Goal: Task Accomplishment & Management: Use online tool/utility

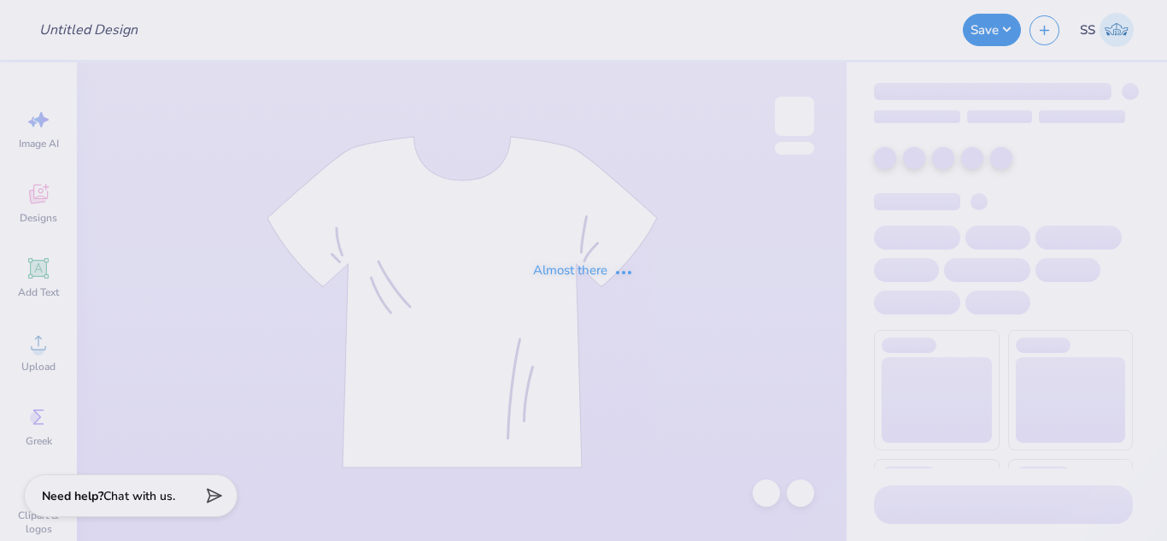
type input "Kappa Delta Merch"
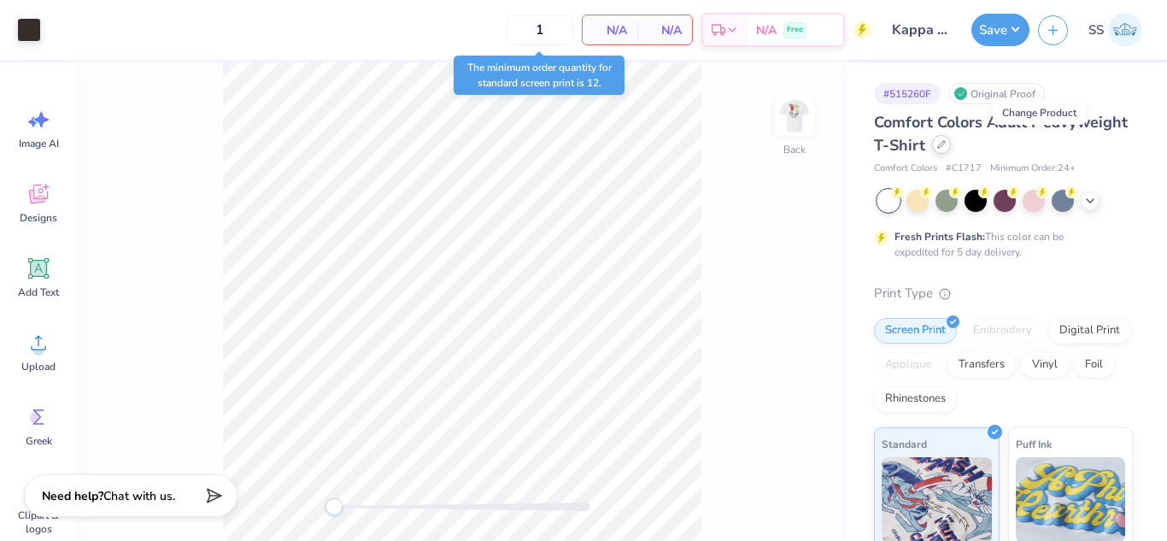
click at [945, 148] on icon at bounding box center [941, 144] width 9 height 9
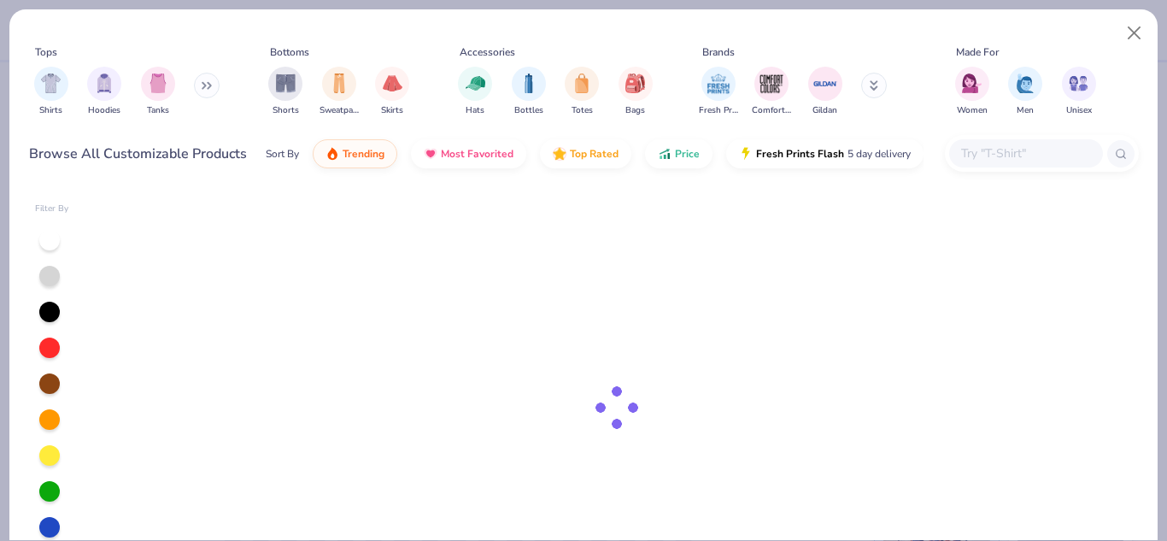
click at [1037, 149] on input "text" at bounding box center [1025, 153] width 132 height 20
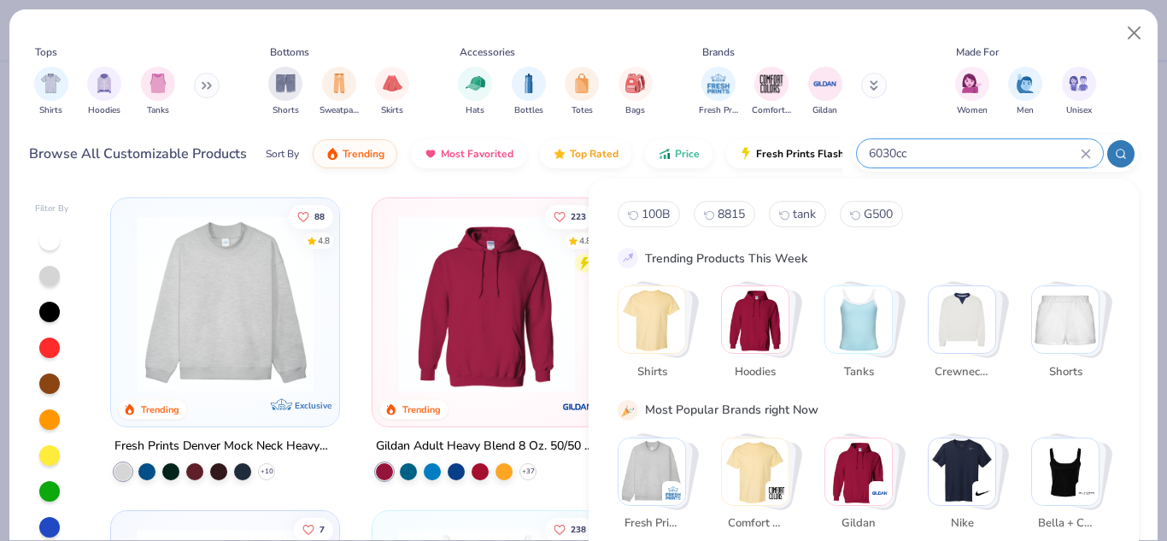
type input "6030cc"
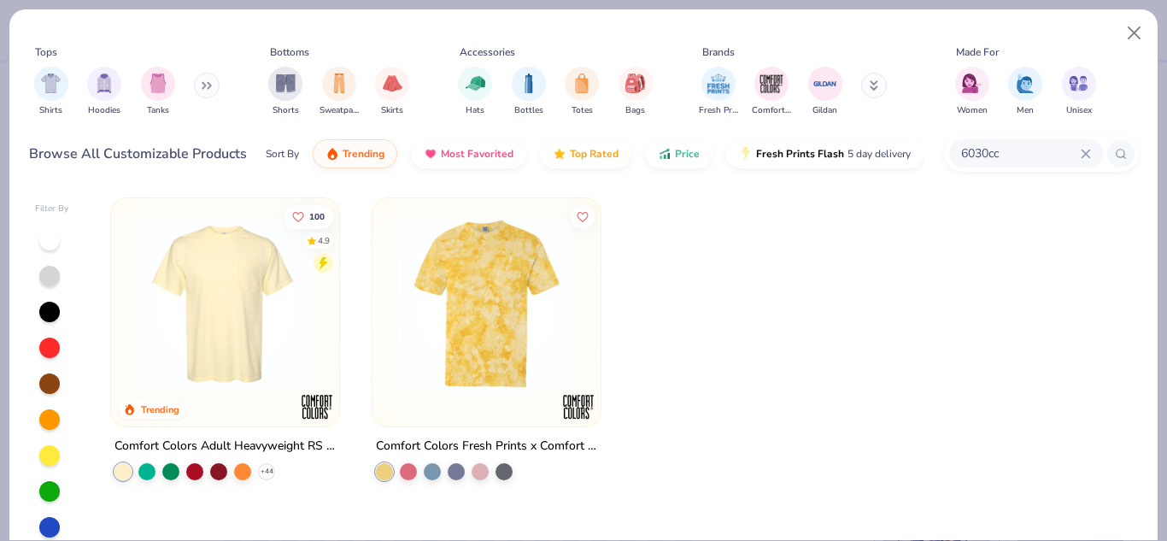
click at [252, 313] on img at bounding box center [225, 303] width 194 height 177
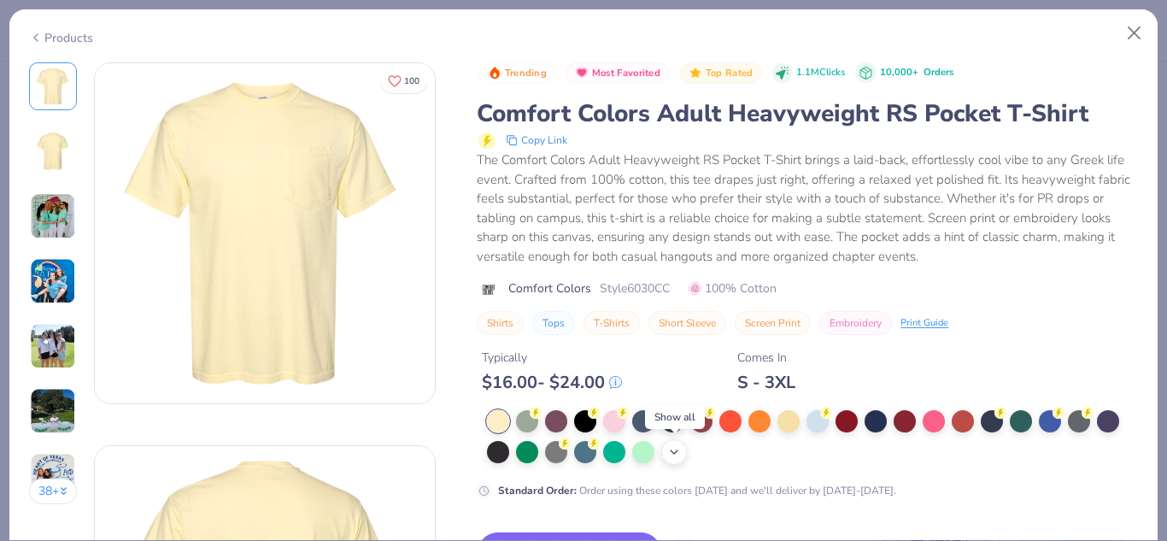
click at [678, 443] on div "+ 22" at bounding box center [674, 452] width 26 height 26
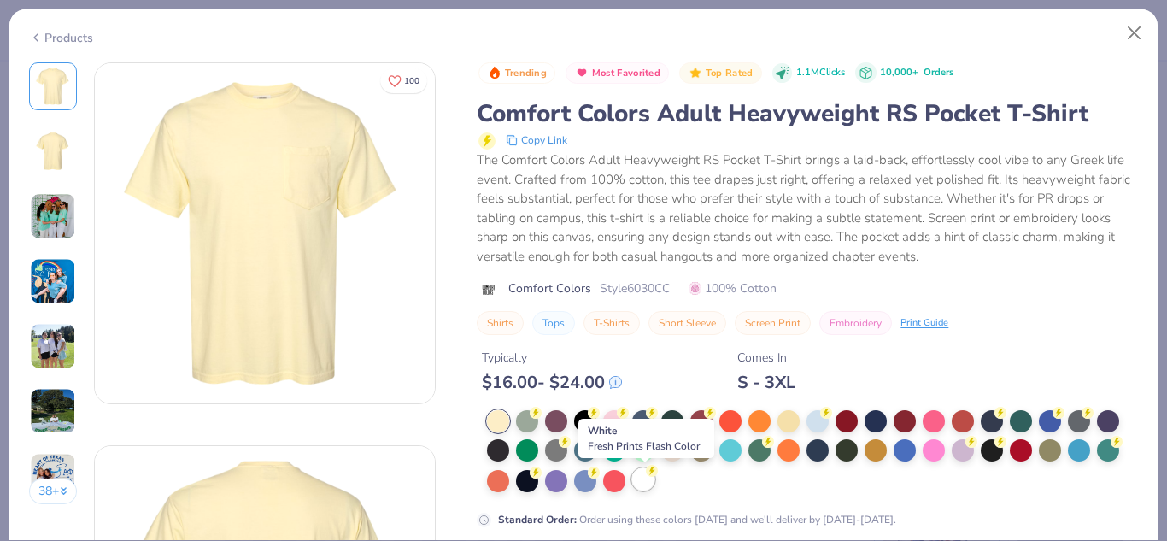
click at [641, 483] on div at bounding box center [643, 479] width 22 height 22
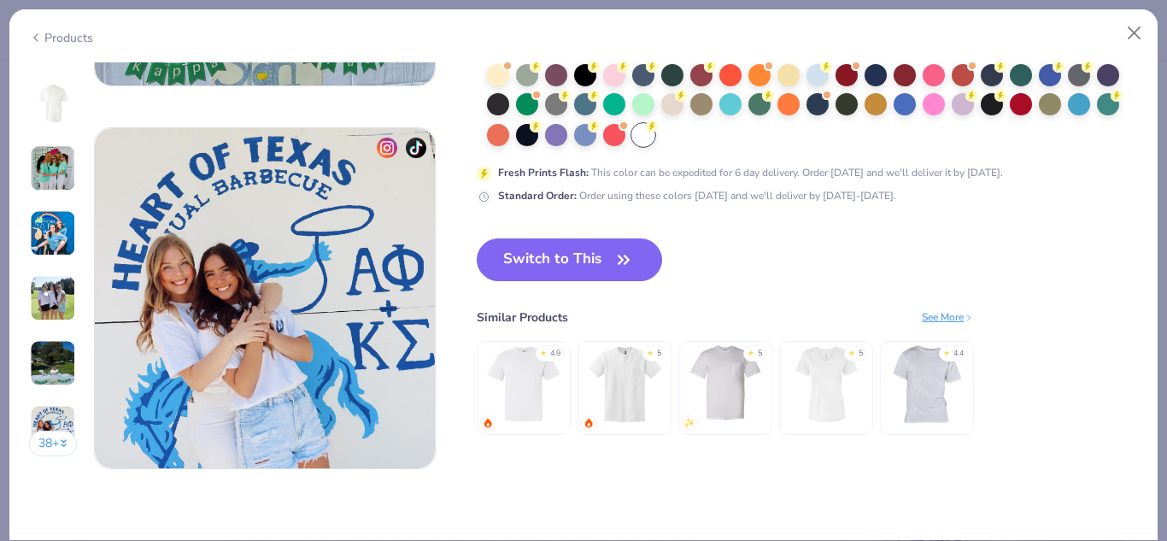
scroll to position [2268, 0]
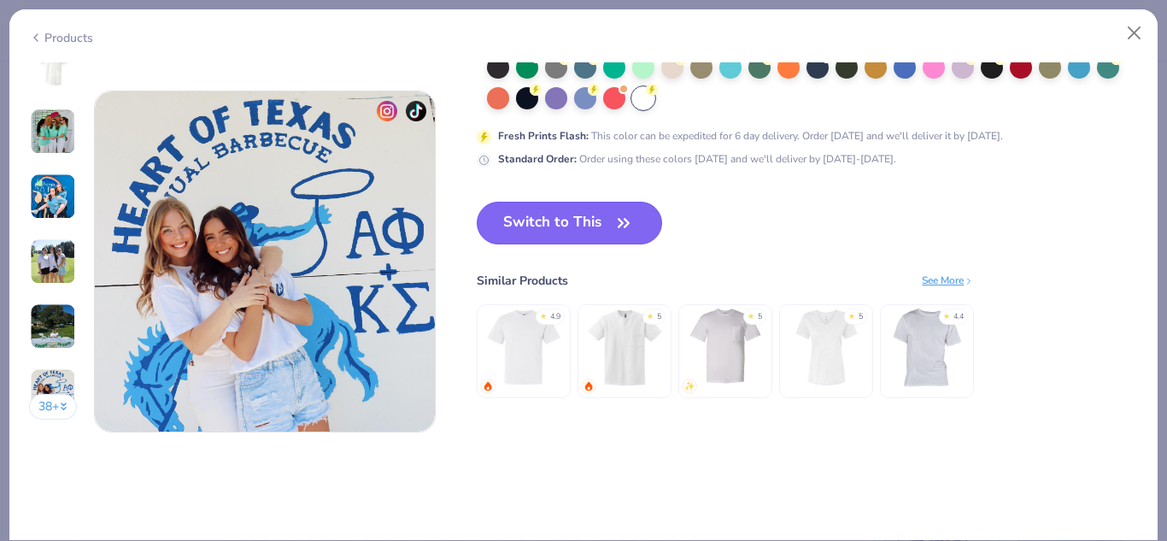
click at [607, 224] on button "Switch to This" at bounding box center [569, 223] width 185 height 43
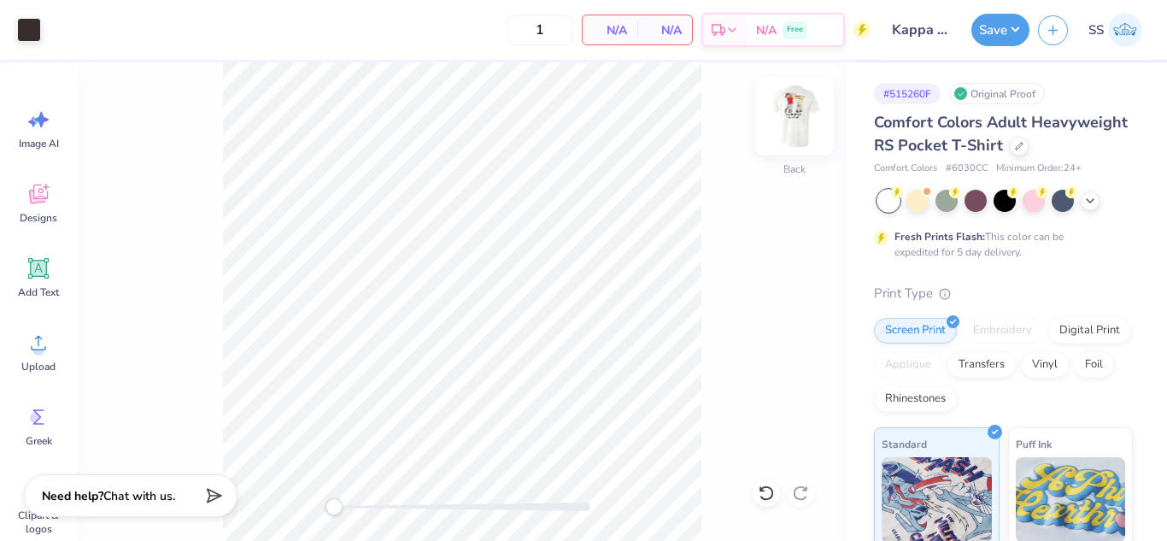
click at [814, 115] on img at bounding box center [794, 116] width 68 height 68
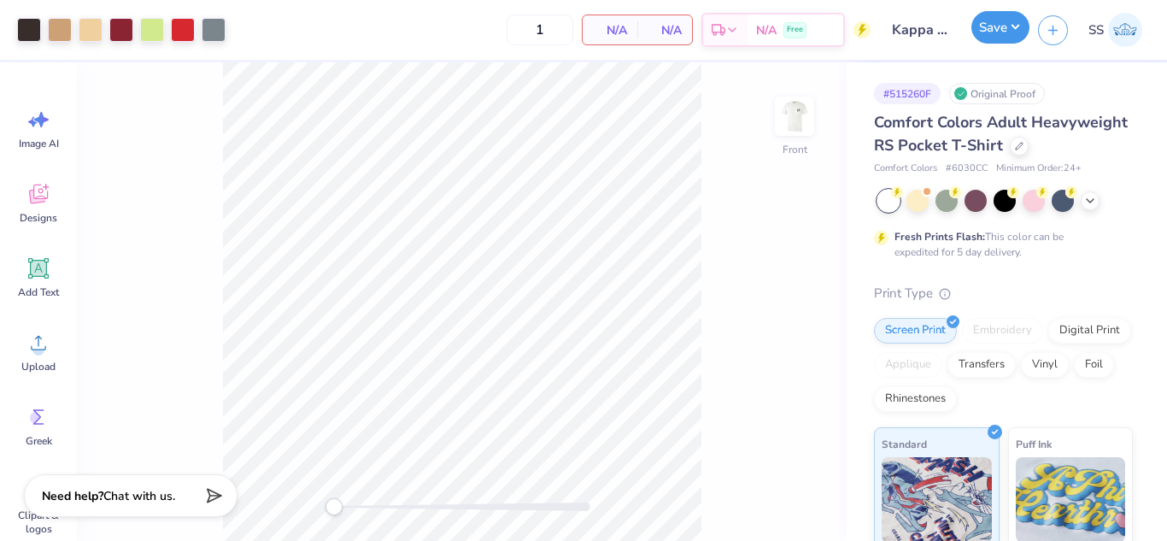
click at [994, 20] on button "Save" at bounding box center [1000, 27] width 58 height 32
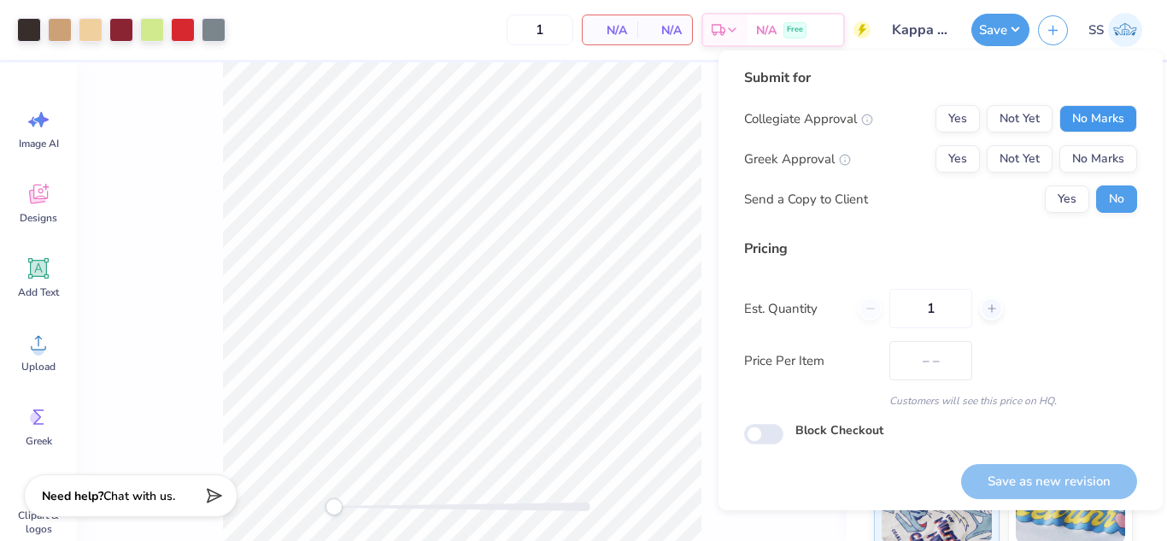
click at [1087, 115] on button "No Marks" at bounding box center [1098, 118] width 78 height 27
click at [1094, 167] on button "No Marks" at bounding box center [1098, 158] width 78 height 27
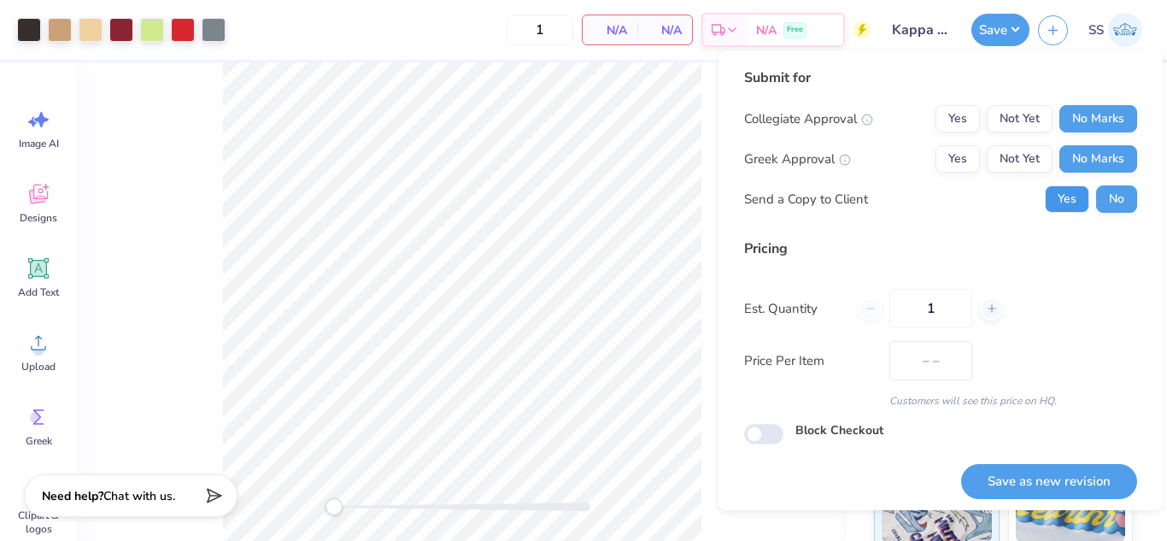
click at [1069, 197] on button "Yes" at bounding box center [1067, 198] width 44 height 27
click at [1058, 469] on button "Save as new revision" at bounding box center [1049, 481] width 176 height 35
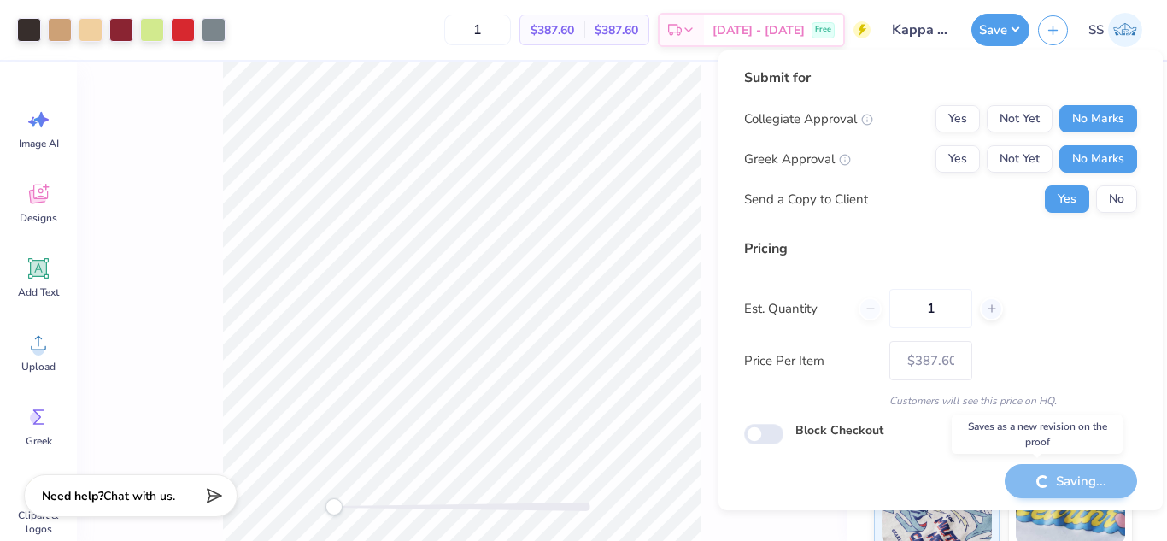
type input "$387.60"
